Goal: Register for event/course

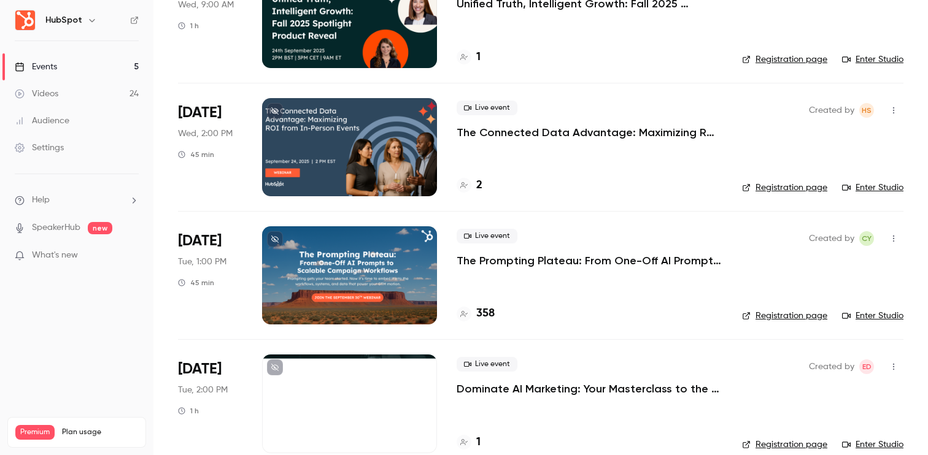
scroll to position [284, 0]
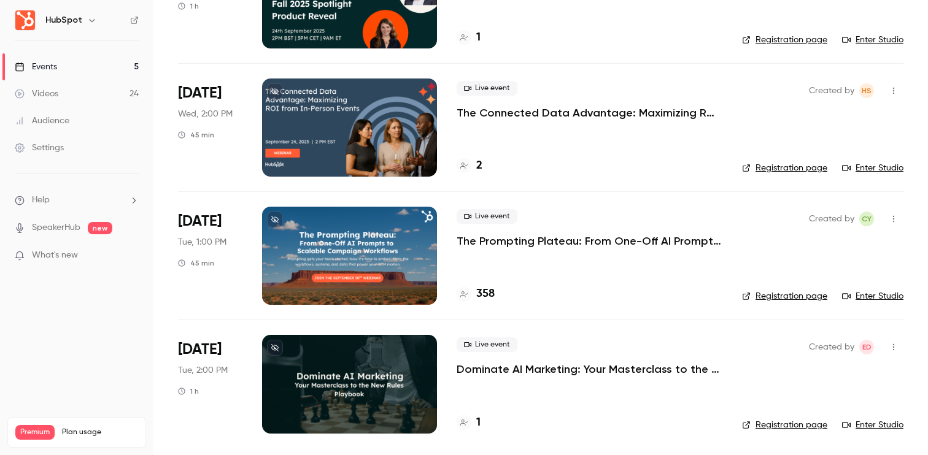
click at [357, 385] on div at bounding box center [349, 384] width 175 height 98
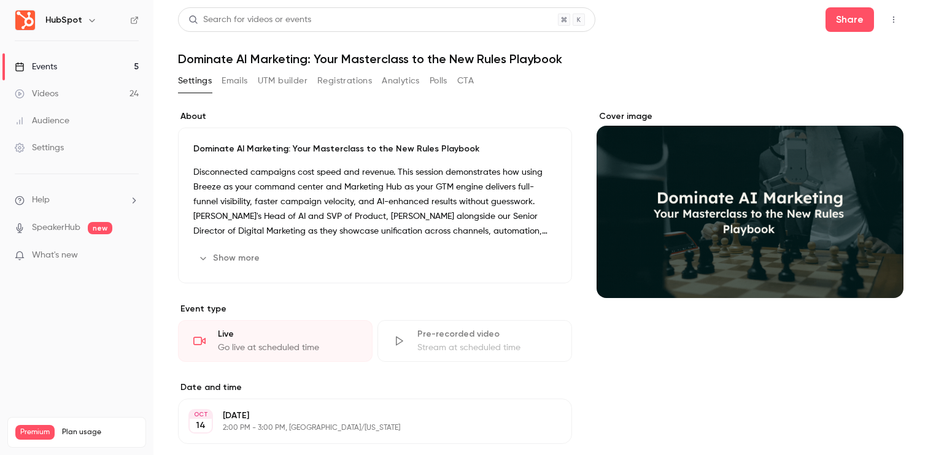
click at [349, 75] on button "Registrations" at bounding box center [344, 81] width 55 height 20
